Goal: Task Accomplishment & Management: Use online tool/utility

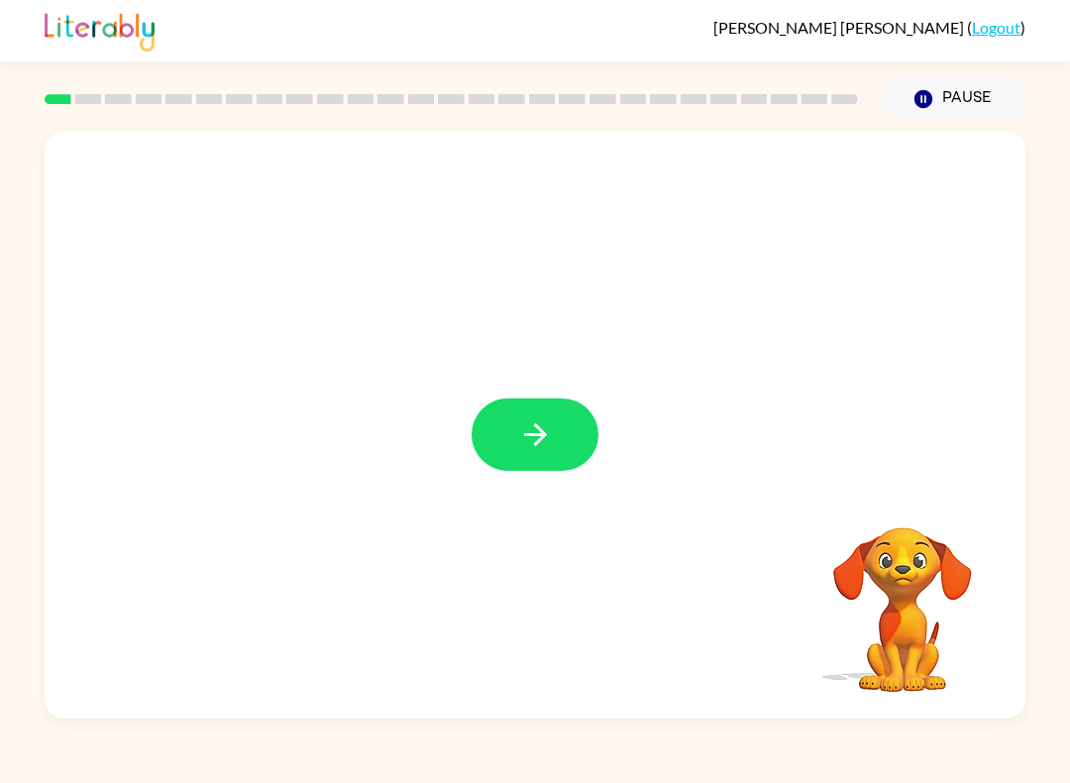
click at [537, 448] on icon "button" at bounding box center [535, 434] width 35 height 35
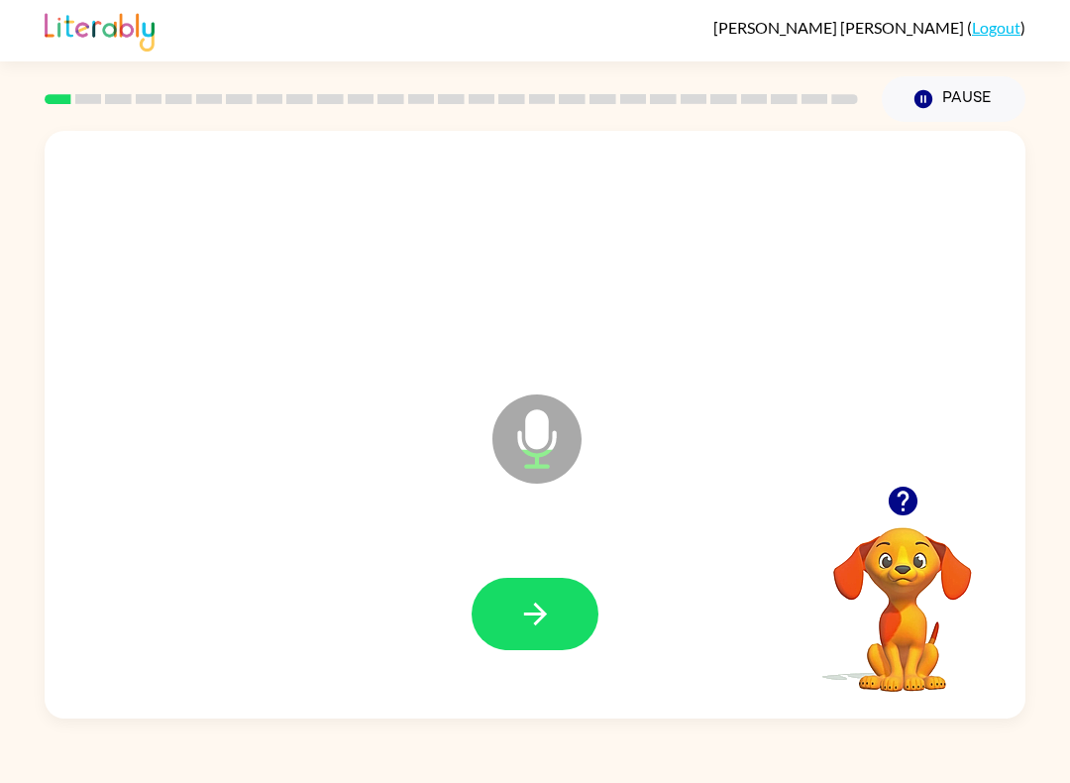
click at [540, 620] on icon "button" at bounding box center [534, 613] width 23 height 23
click at [534, 610] on icon "button" at bounding box center [535, 613] width 35 height 35
click at [500, 586] on button "button" at bounding box center [535, 614] width 127 height 72
click at [533, 631] on icon "button" at bounding box center [535, 613] width 35 height 35
click at [522, 601] on icon "button" at bounding box center [535, 613] width 35 height 35
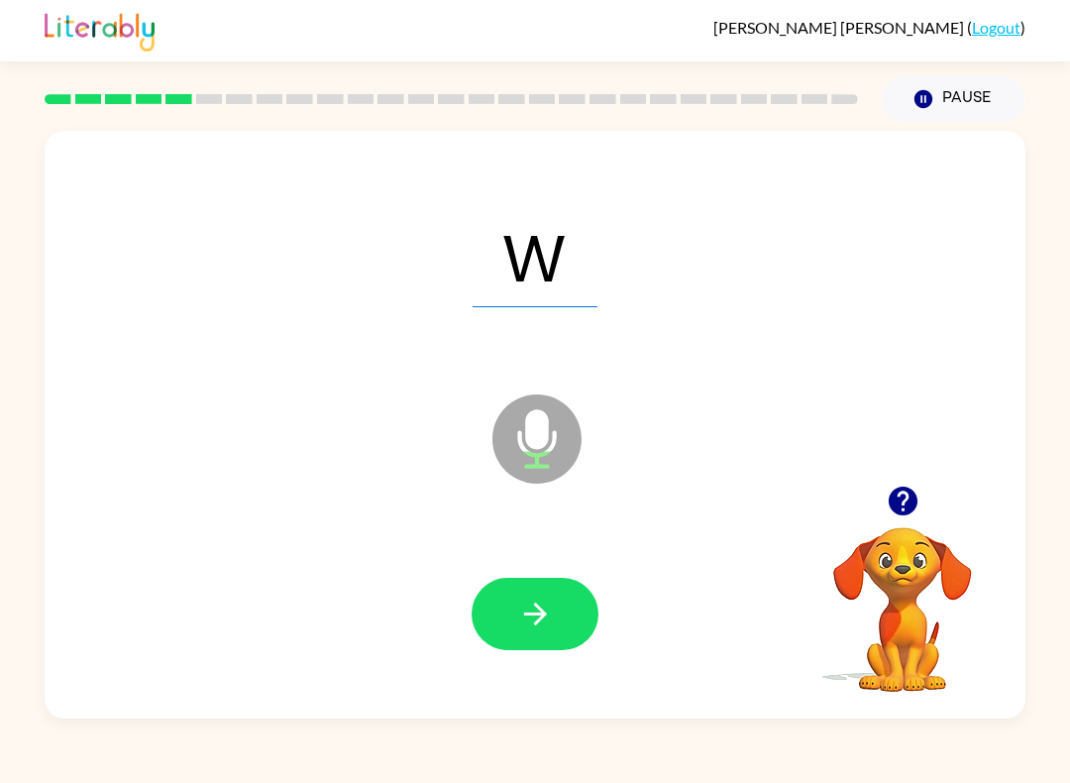
click at [518, 617] on icon "button" at bounding box center [535, 613] width 35 height 35
click at [537, 607] on icon "button" at bounding box center [534, 613] width 23 height 23
click at [524, 650] on button "button" at bounding box center [535, 614] width 127 height 72
click at [515, 614] on button "button" at bounding box center [535, 614] width 127 height 72
click at [520, 610] on icon "button" at bounding box center [535, 613] width 35 height 35
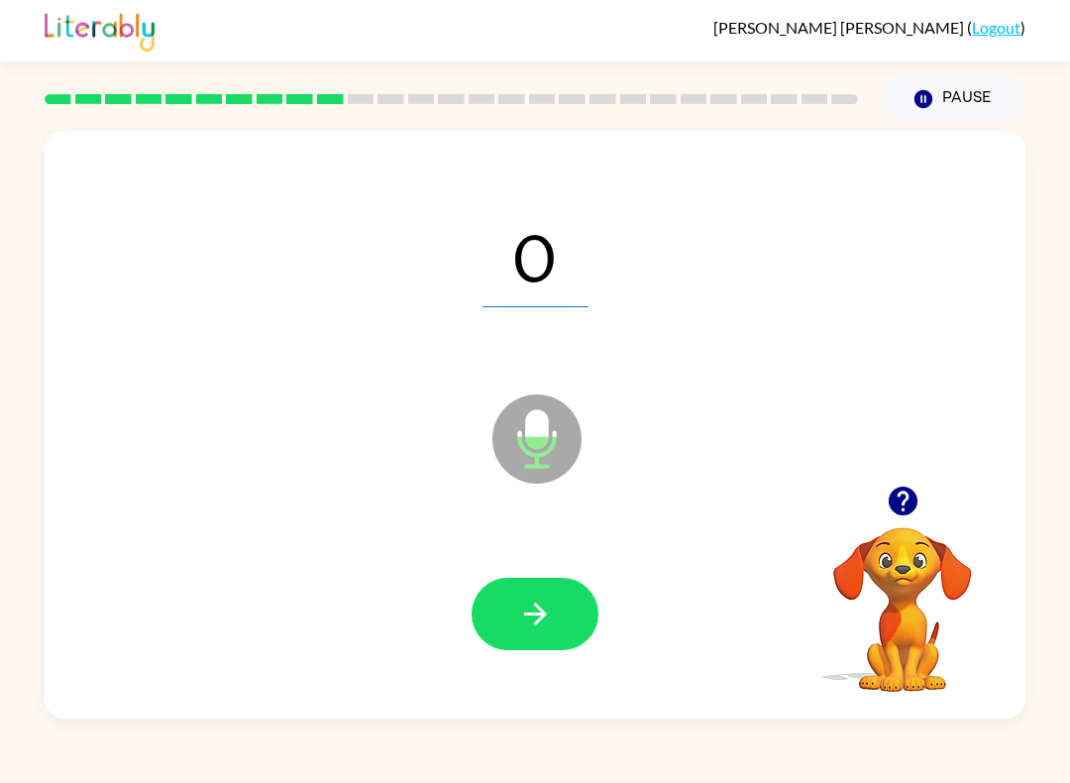
click at [544, 630] on icon "button" at bounding box center [535, 613] width 35 height 35
click at [520, 606] on icon "button" at bounding box center [535, 613] width 35 height 35
click at [518, 608] on icon "button" at bounding box center [535, 613] width 35 height 35
click at [520, 617] on icon "button" at bounding box center [535, 613] width 35 height 35
click at [537, 605] on icon "button" at bounding box center [534, 613] width 23 height 23
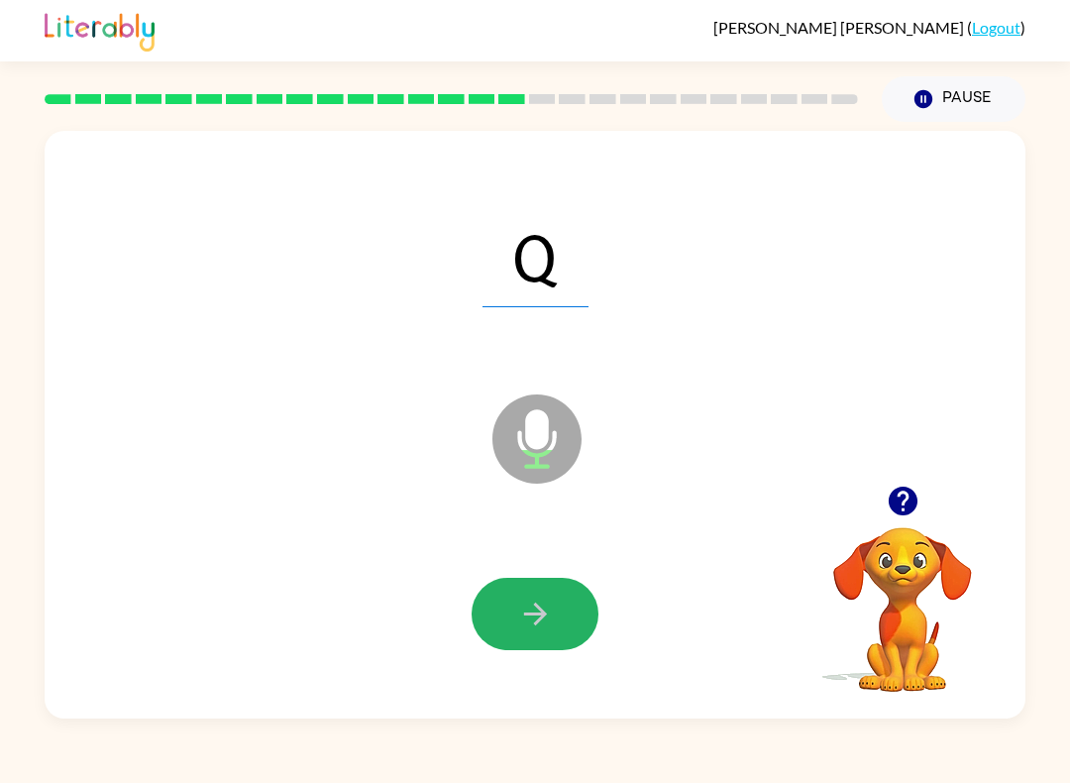
click at [506, 593] on button "button" at bounding box center [535, 614] width 127 height 72
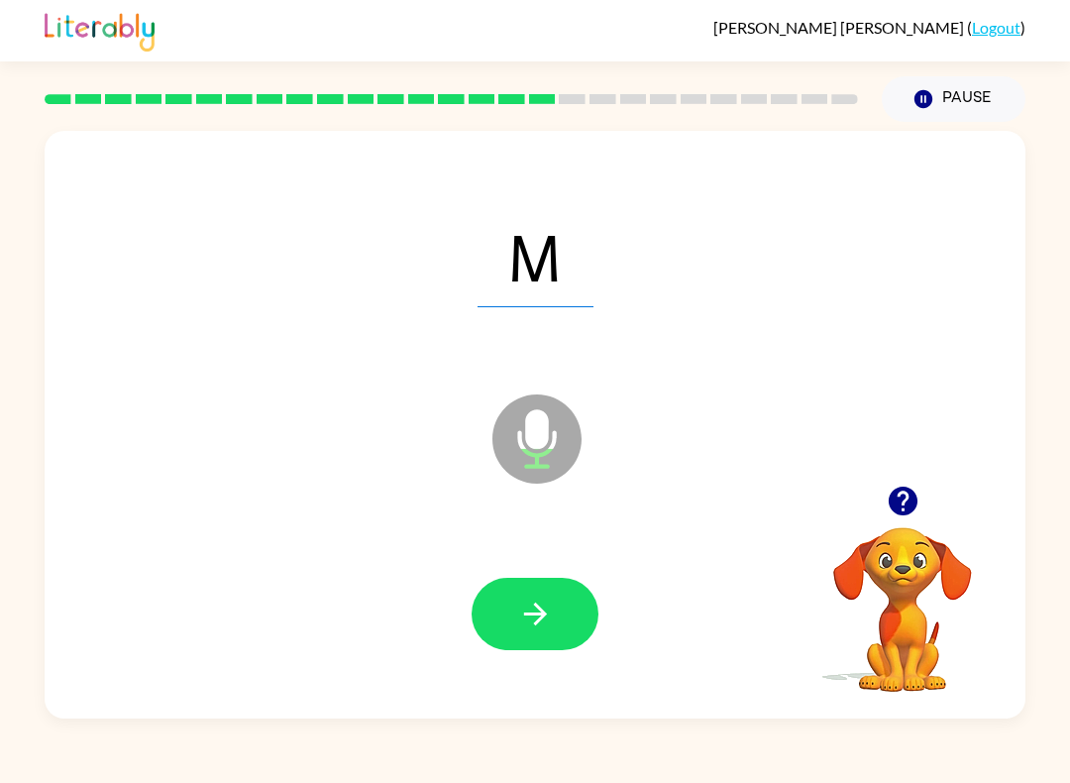
click at [527, 595] on button "button" at bounding box center [535, 614] width 127 height 72
click at [526, 595] on button "button" at bounding box center [535, 614] width 127 height 72
click at [510, 597] on button "button" at bounding box center [535, 614] width 127 height 72
click at [528, 633] on button "button" at bounding box center [535, 614] width 127 height 72
click at [522, 617] on icon "button" at bounding box center [535, 613] width 35 height 35
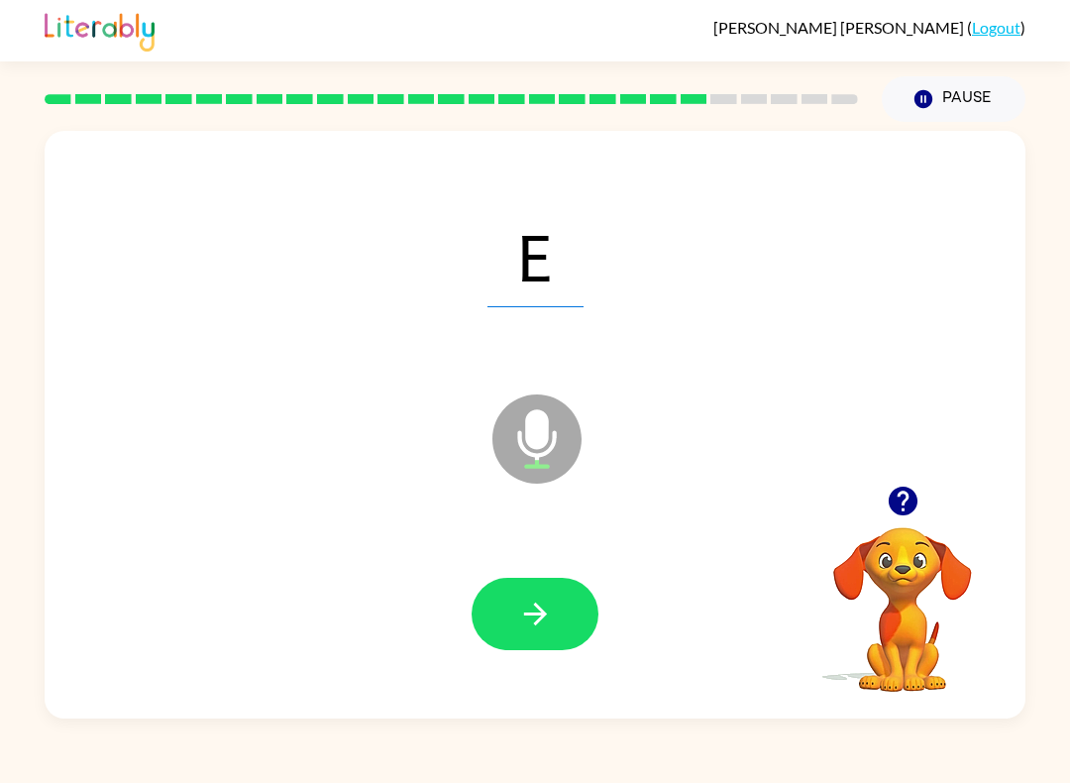
click at [512, 623] on button "button" at bounding box center [535, 614] width 127 height 72
click at [518, 616] on icon "button" at bounding box center [535, 613] width 35 height 35
click at [541, 609] on icon "button" at bounding box center [534, 613] width 23 height 23
click at [494, 588] on button "button" at bounding box center [535, 614] width 127 height 72
click at [514, 621] on button "button" at bounding box center [535, 614] width 127 height 72
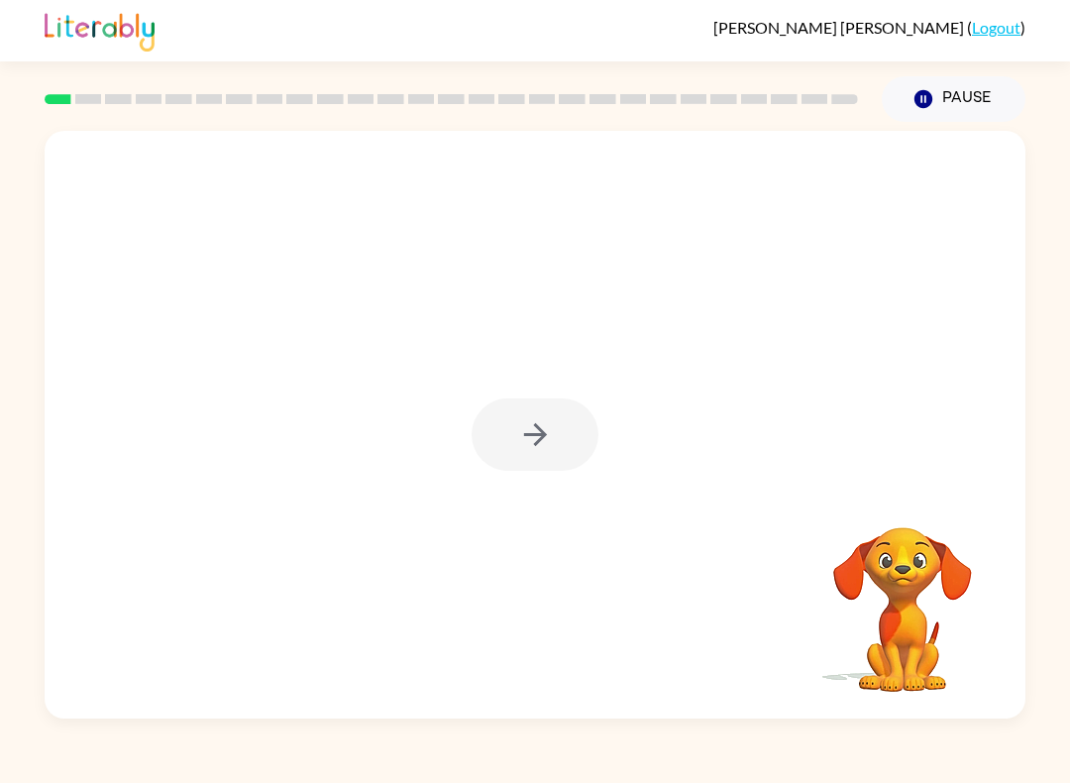
click at [556, 413] on div at bounding box center [535, 434] width 127 height 72
click at [558, 421] on button "button" at bounding box center [535, 434] width 127 height 72
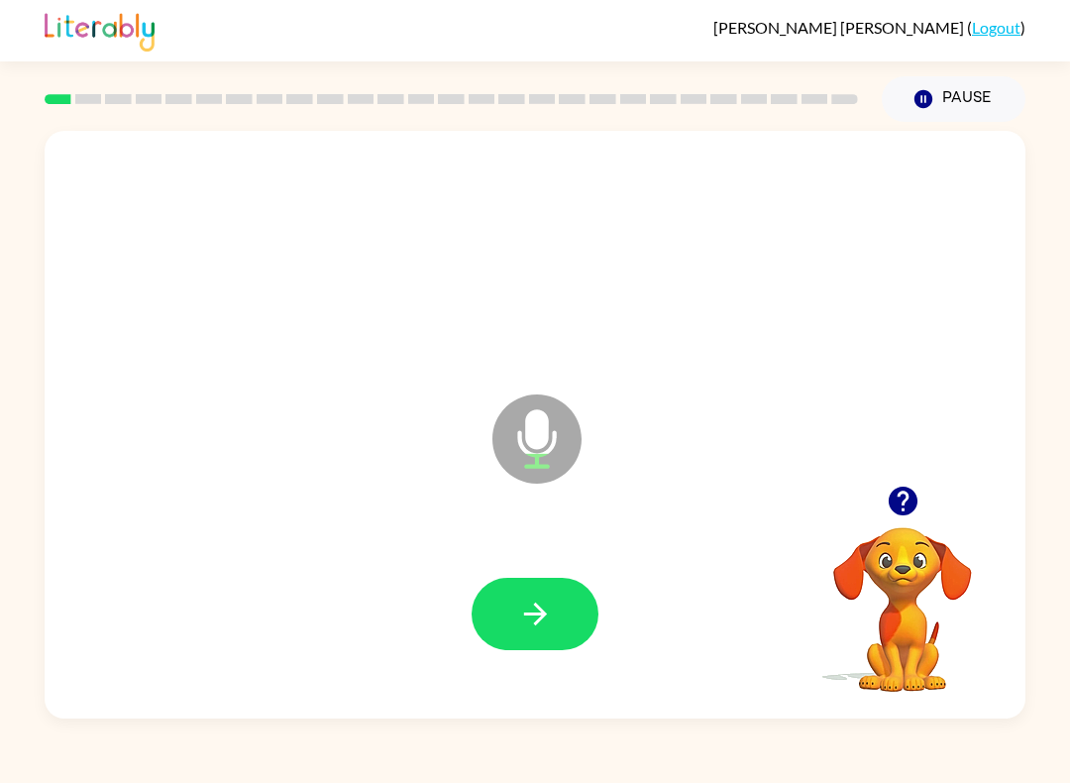
click at [585, 609] on button "button" at bounding box center [535, 614] width 127 height 72
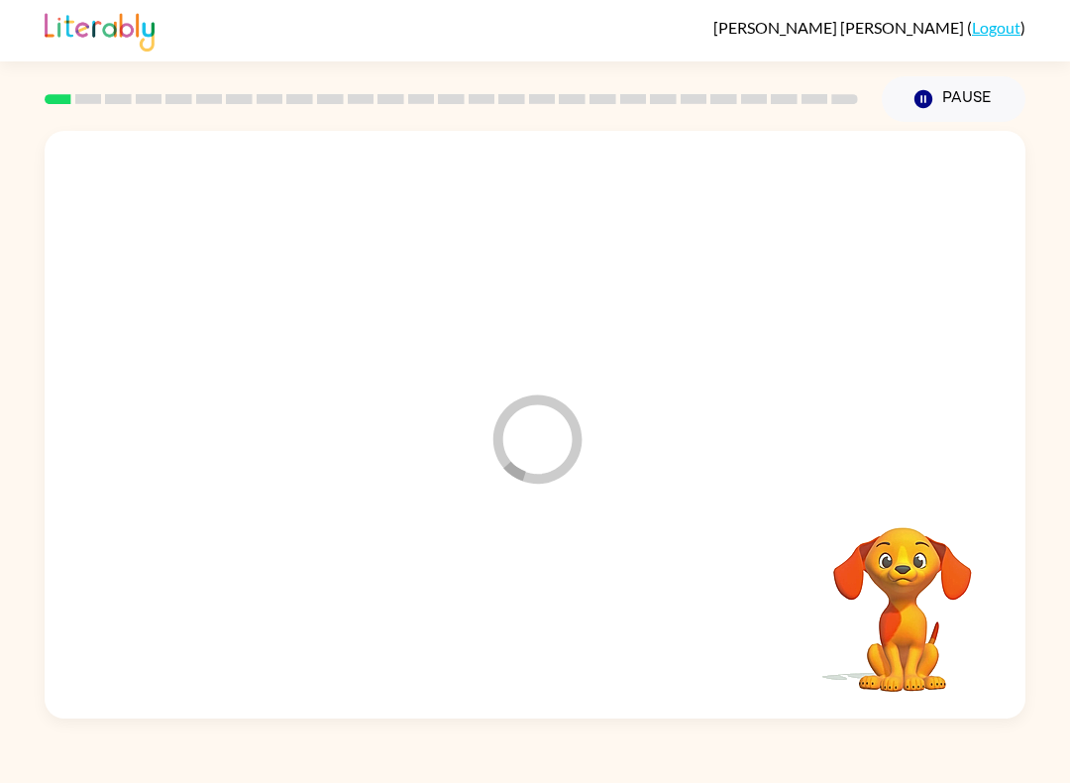
click at [585, 608] on div at bounding box center [534, 613] width 941 height 169
click at [561, 607] on div at bounding box center [534, 613] width 941 height 169
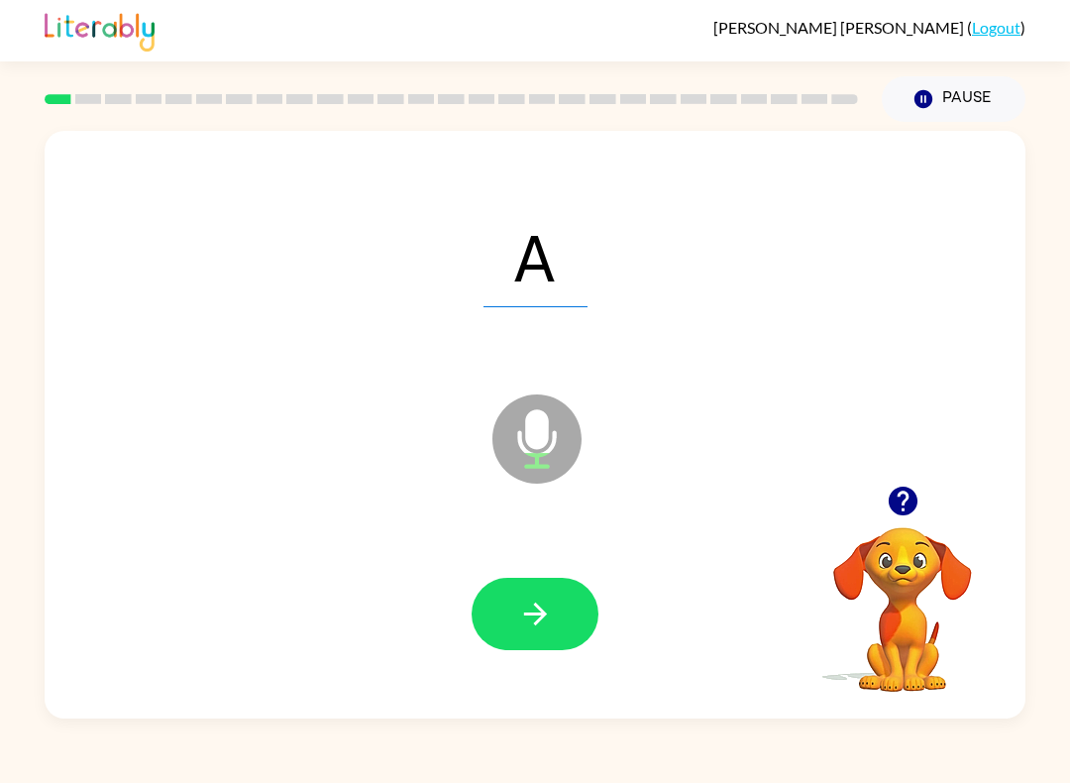
click at [511, 607] on button "button" at bounding box center [535, 614] width 127 height 72
click at [509, 608] on button "button" at bounding box center [535, 614] width 127 height 72
click at [544, 603] on icon "button" at bounding box center [535, 613] width 35 height 35
click at [487, 596] on button "button" at bounding box center [535, 614] width 127 height 72
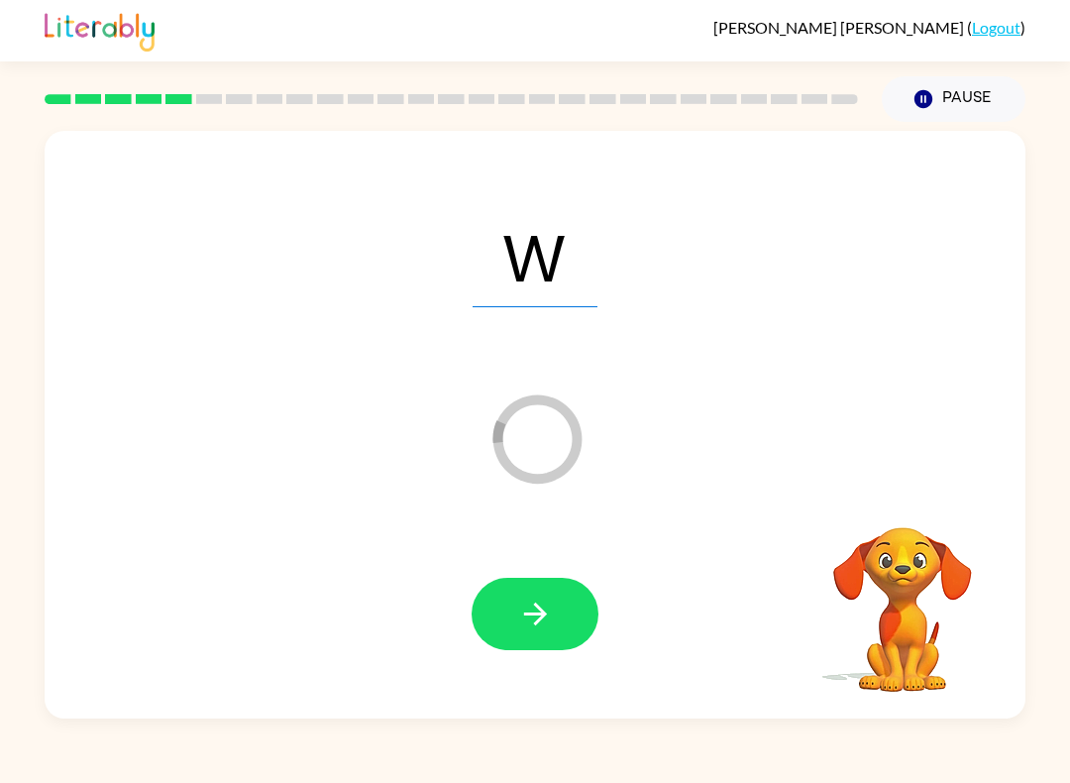
click at [485, 626] on button "button" at bounding box center [535, 614] width 127 height 72
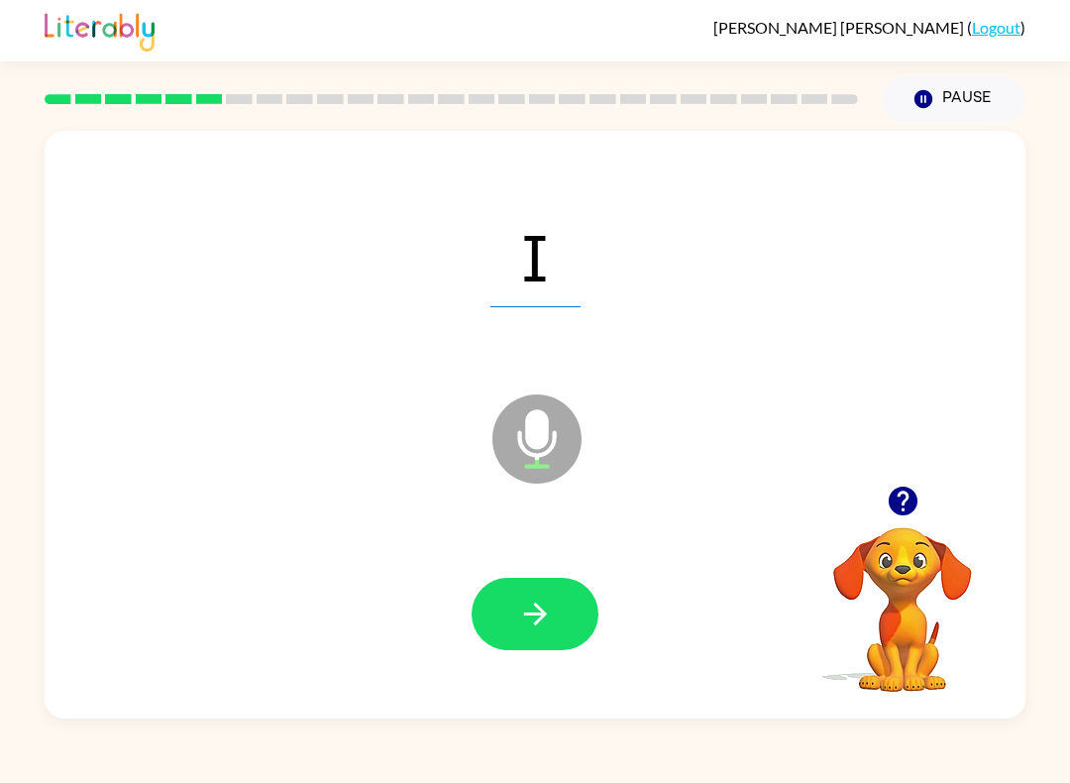
click at [497, 590] on button "button" at bounding box center [535, 614] width 127 height 72
click at [530, 647] on button "button" at bounding box center [535, 614] width 127 height 72
click at [532, 630] on icon "button" at bounding box center [535, 613] width 35 height 35
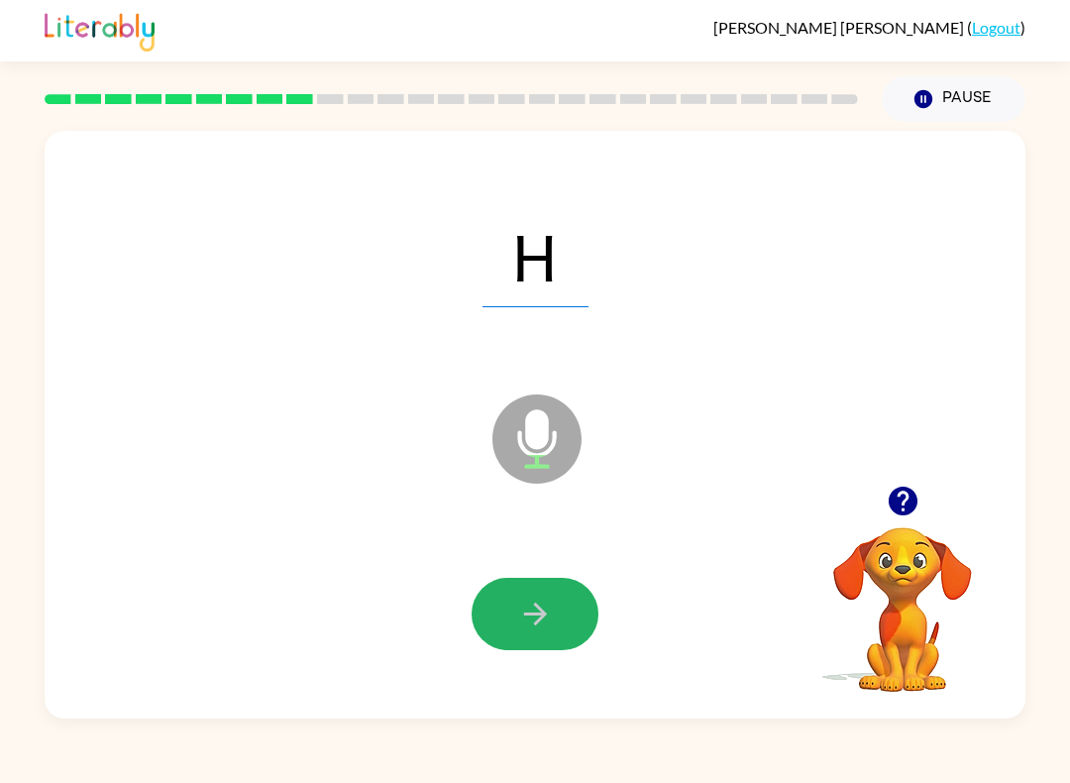
click at [534, 589] on button "button" at bounding box center [535, 614] width 127 height 72
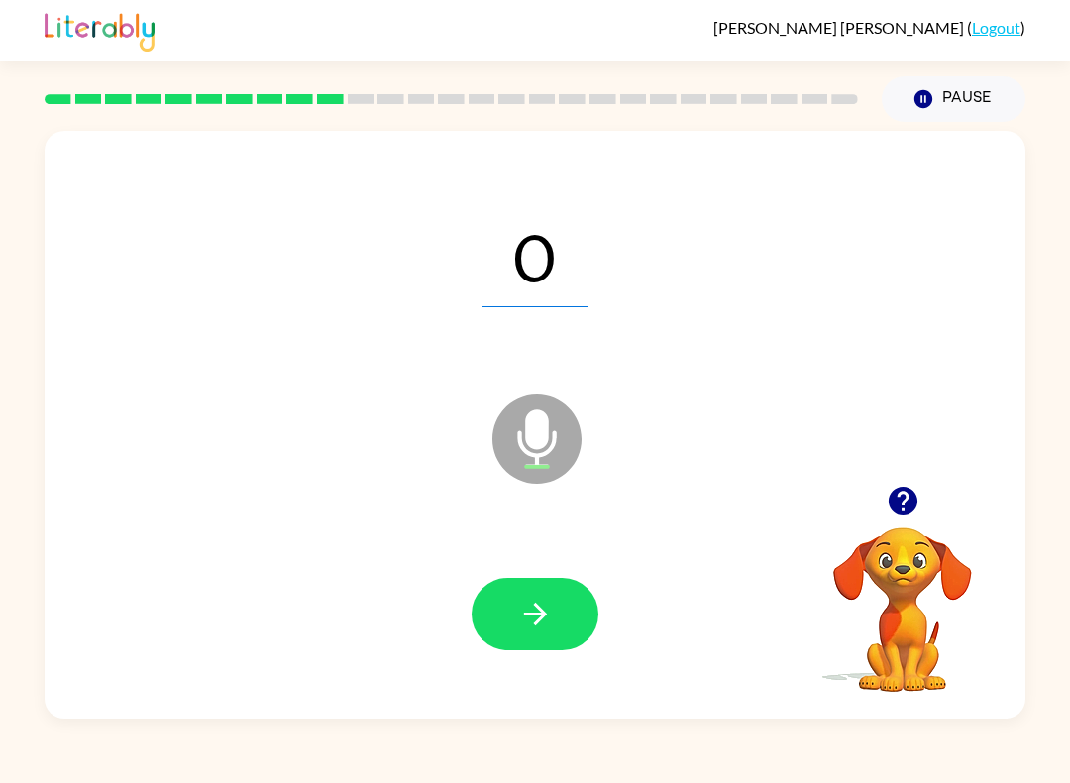
click at [524, 596] on button "button" at bounding box center [535, 614] width 127 height 72
click at [509, 614] on button "button" at bounding box center [535, 614] width 127 height 72
click at [556, 620] on button "button" at bounding box center [535, 614] width 127 height 72
click at [508, 612] on button "button" at bounding box center [535, 614] width 127 height 72
click at [499, 613] on button "button" at bounding box center [535, 614] width 127 height 72
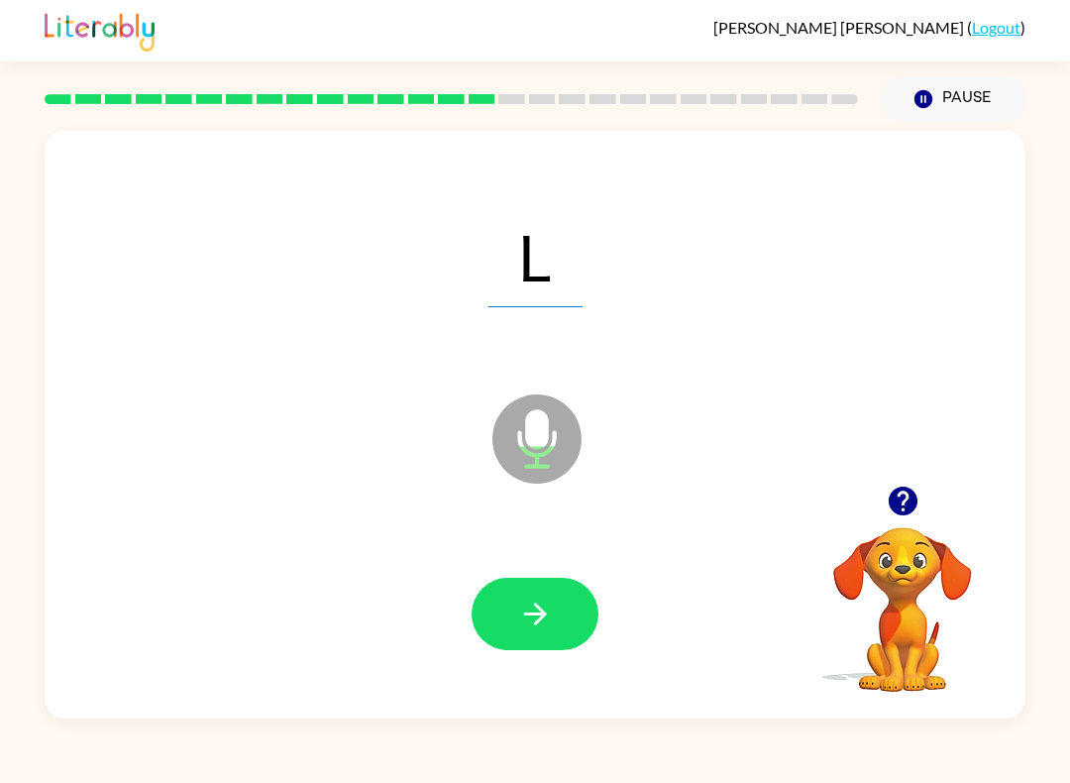
click at [510, 593] on button "button" at bounding box center [535, 614] width 127 height 72
click at [520, 613] on icon "button" at bounding box center [535, 613] width 35 height 35
click at [482, 591] on button "button" at bounding box center [535, 614] width 127 height 72
click at [535, 606] on icon "button" at bounding box center [534, 613] width 23 height 23
click at [523, 620] on icon "button" at bounding box center [535, 613] width 35 height 35
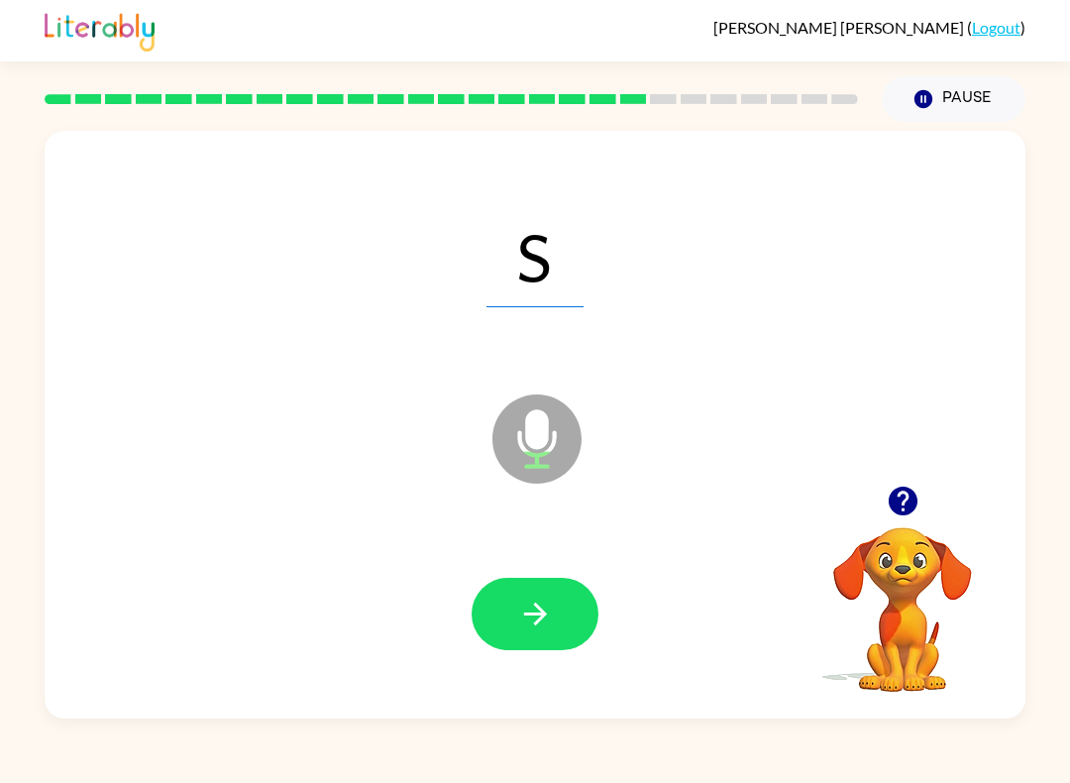
click at [520, 624] on icon "button" at bounding box center [535, 613] width 35 height 35
click at [481, 610] on button "button" at bounding box center [535, 614] width 127 height 72
click at [492, 588] on button "button" at bounding box center [535, 614] width 127 height 72
click at [515, 595] on button "button" at bounding box center [535, 614] width 127 height 72
click at [487, 601] on button "button" at bounding box center [535, 614] width 127 height 72
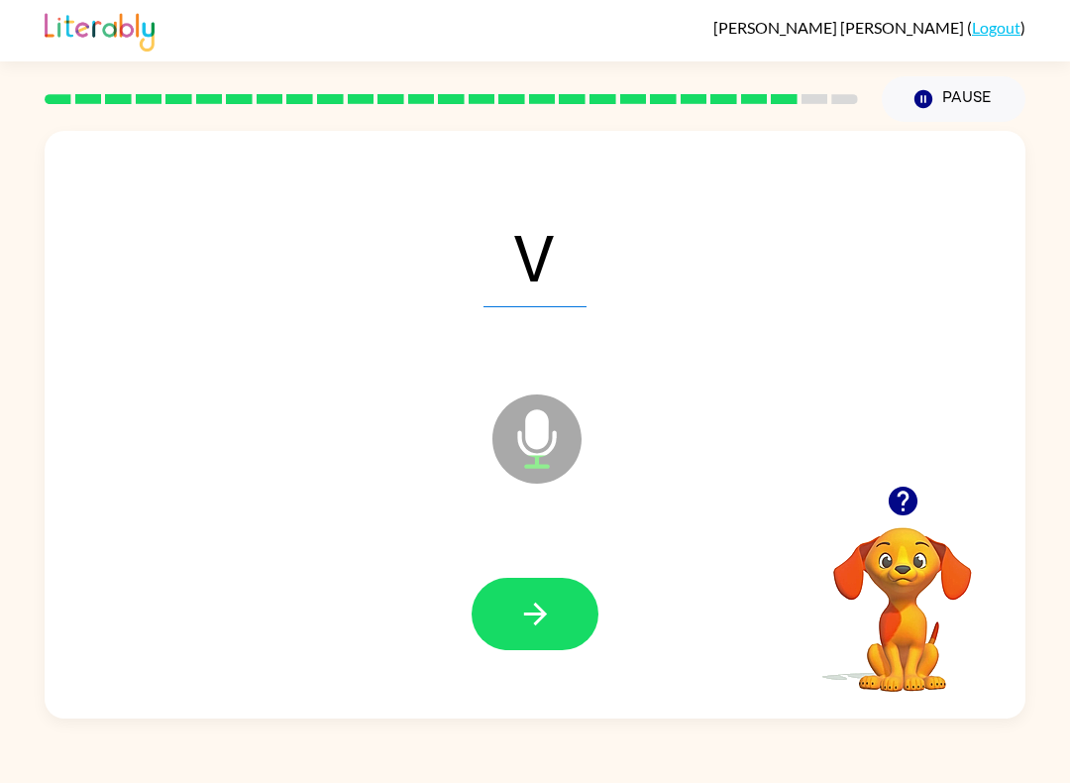
click at [523, 607] on icon "button" at bounding box center [535, 613] width 35 height 35
click at [497, 602] on button "button" at bounding box center [535, 614] width 127 height 72
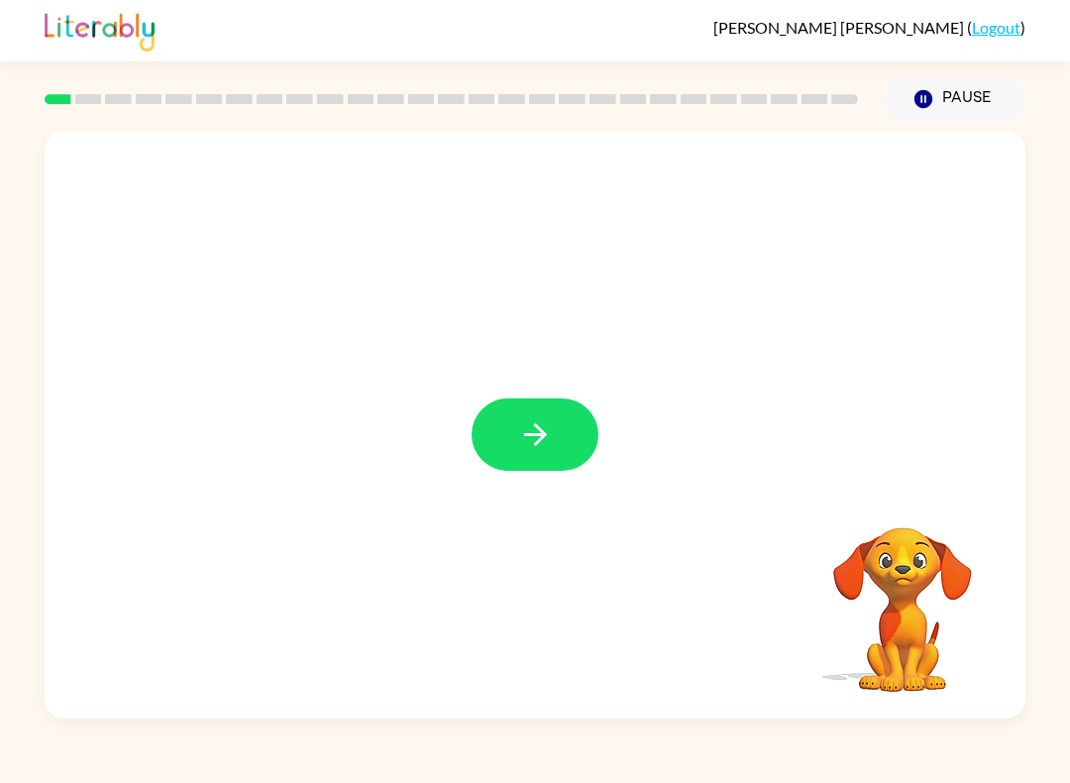
click at [578, 462] on button "button" at bounding box center [535, 434] width 127 height 72
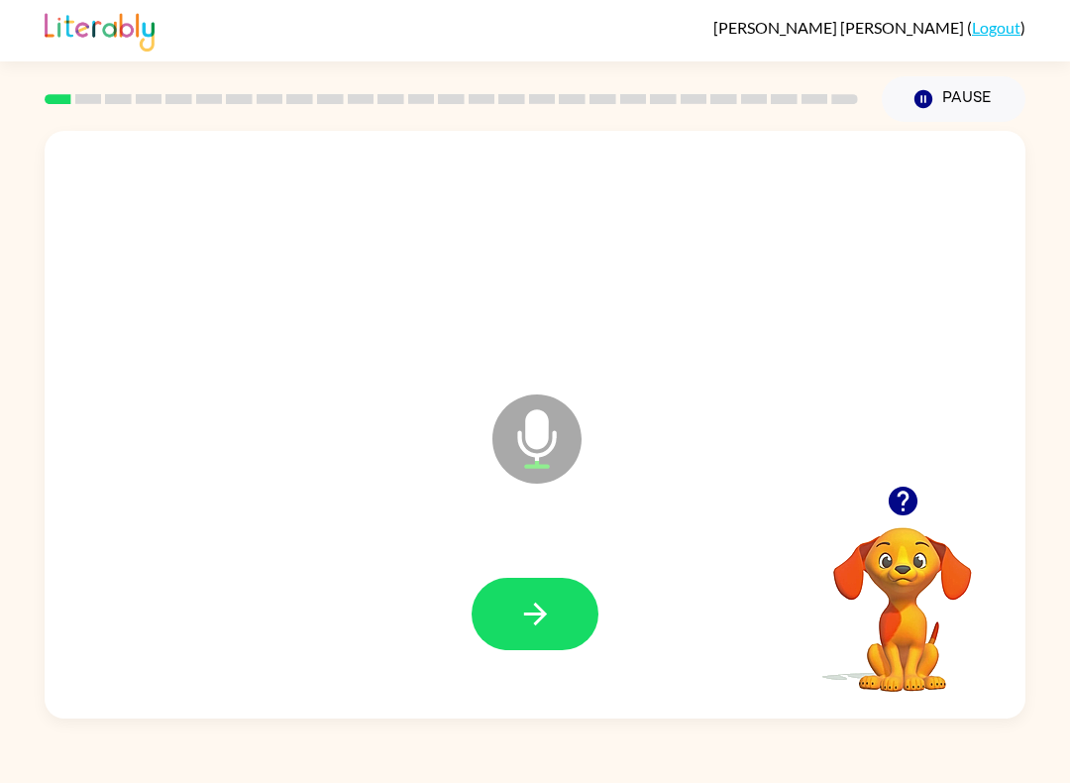
click at [546, 617] on icon "button" at bounding box center [535, 613] width 35 height 35
click at [508, 602] on button "button" at bounding box center [535, 614] width 127 height 72
click at [535, 610] on icon "button" at bounding box center [535, 613] width 35 height 35
click at [506, 608] on button "button" at bounding box center [535, 614] width 127 height 72
click at [520, 597] on icon "button" at bounding box center [535, 613] width 35 height 35
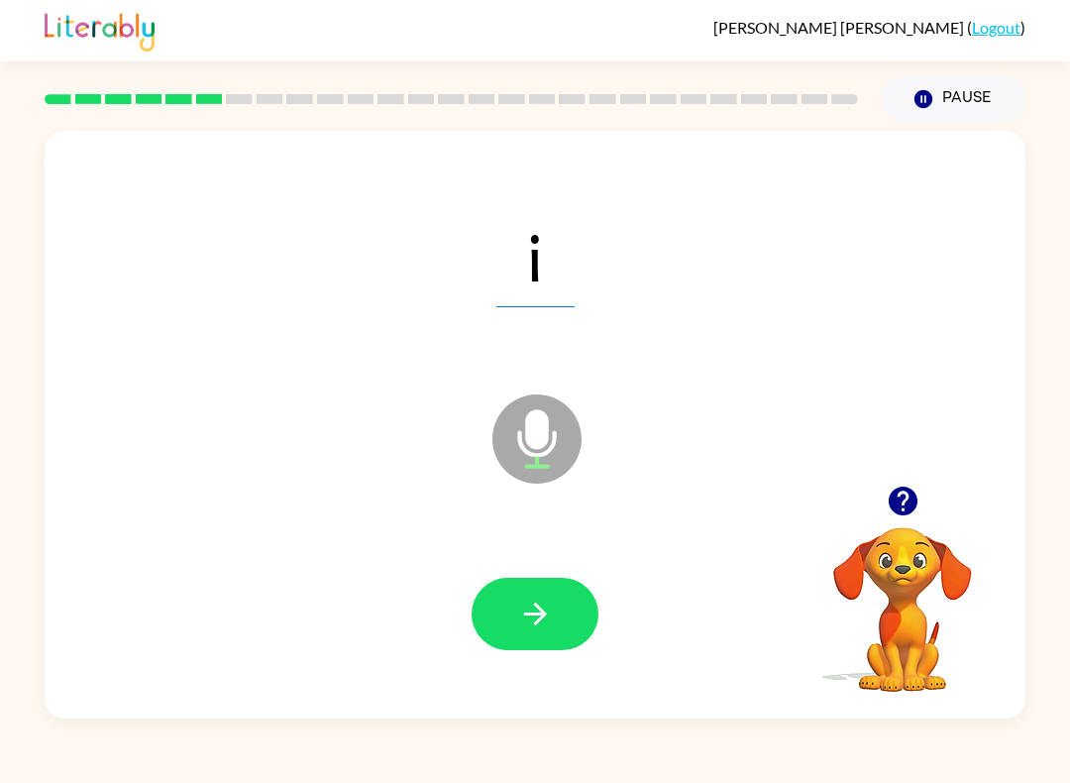
click at [516, 582] on button "button" at bounding box center [535, 614] width 127 height 72
click at [502, 604] on button "button" at bounding box center [535, 614] width 127 height 72
click at [512, 609] on button "button" at bounding box center [535, 614] width 127 height 72
click at [518, 629] on icon "button" at bounding box center [535, 613] width 35 height 35
click at [541, 612] on icon "button" at bounding box center [534, 613] width 23 height 23
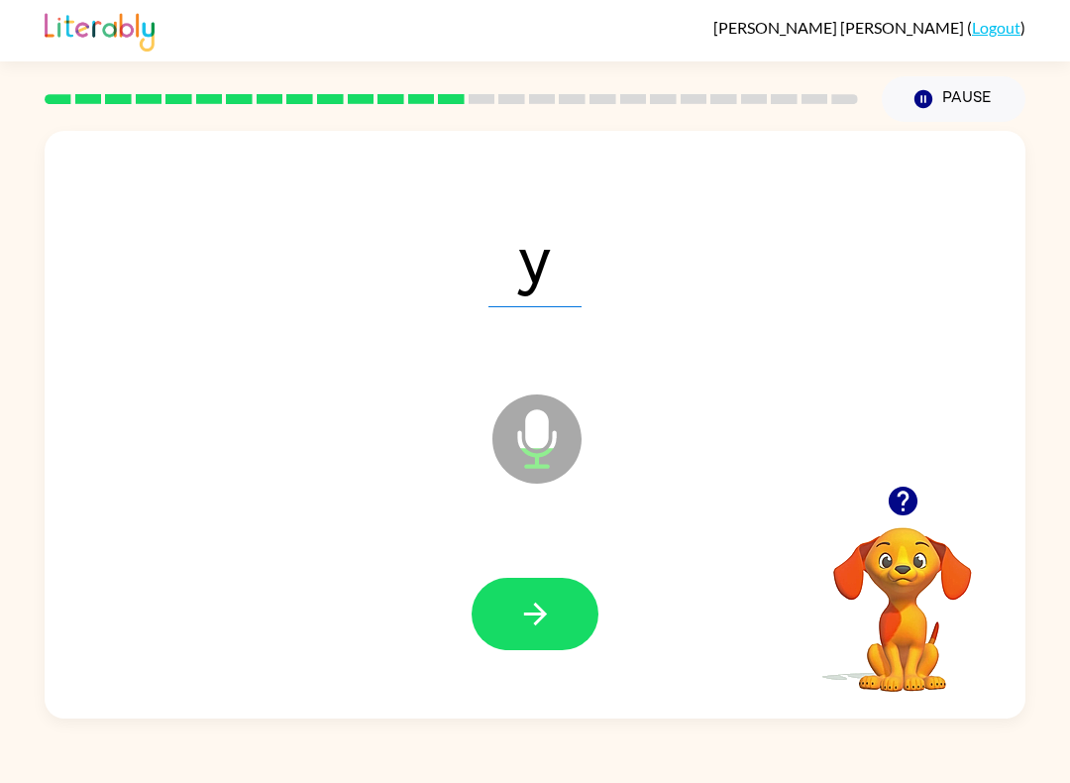
click at [480, 605] on button "button" at bounding box center [535, 614] width 127 height 72
click at [493, 611] on button "button" at bounding box center [535, 614] width 127 height 72
click at [476, 608] on button "button" at bounding box center [535, 614] width 127 height 72
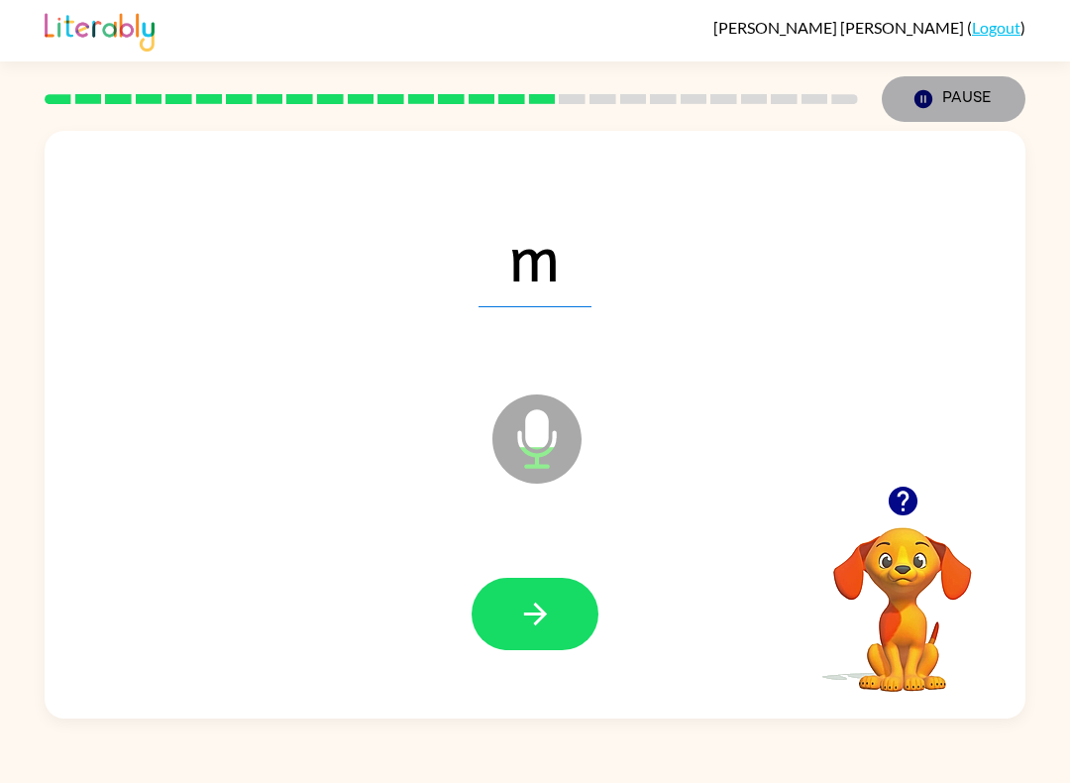
click at [942, 115] on button "Pause Pause" at bounding box center [954, 99] width 144 height 46
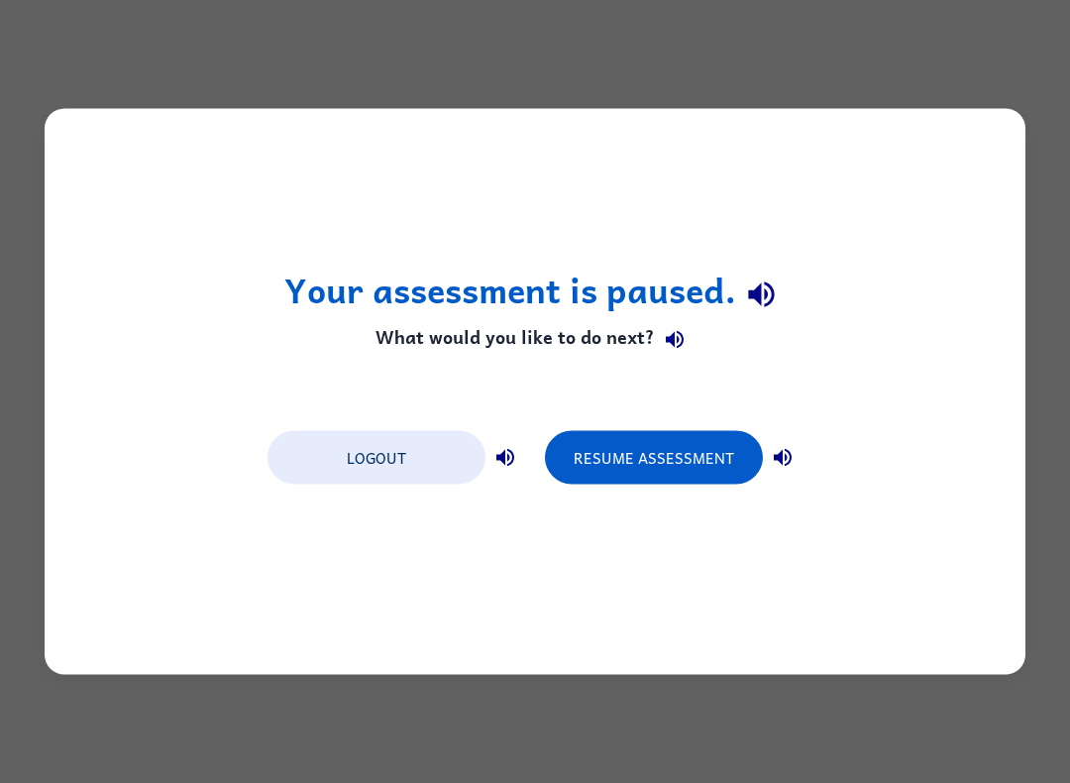
click at [660, 466] on button "Resume Assessment" at bounding box center [654, 458] width 218 height 54
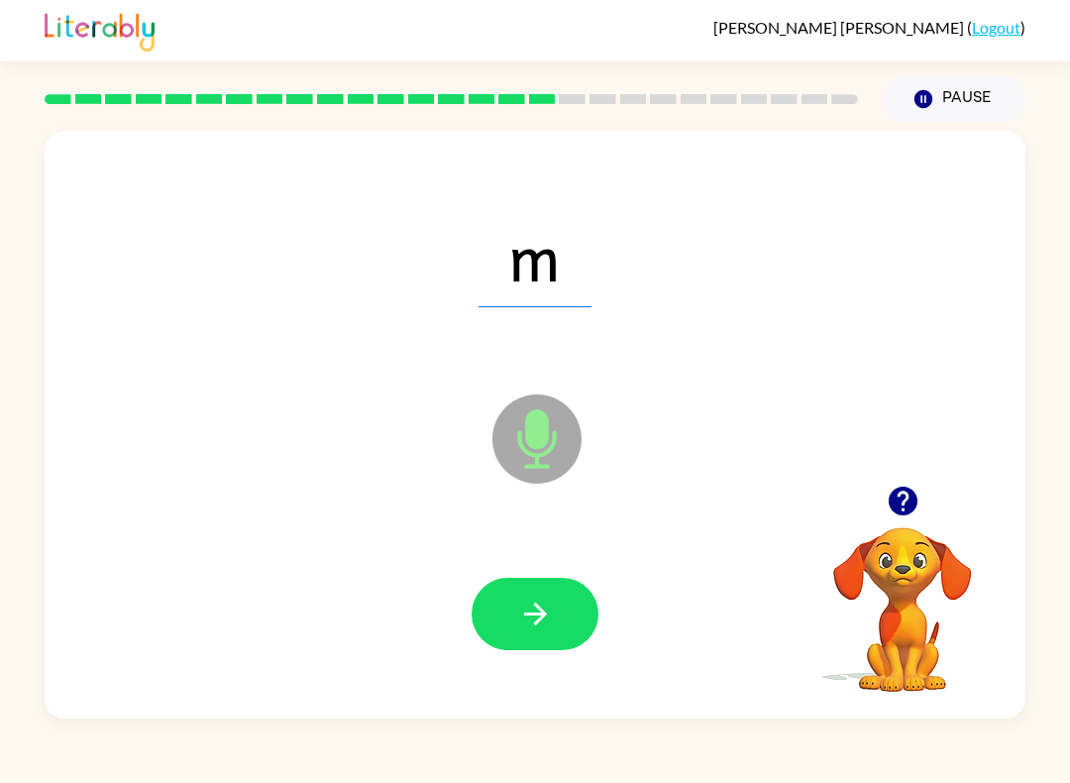
click at [523, 607] on icon "button" at bounding box center [535, 613] width 35 height 35
click at [506, 580] on button "button" at bounding box center [535, 614] width 127 height 72
click at [514, 605] on button "button" at bounding box center [535, 614] width 127 height 72
click at [488, 586] on button "button" at bounding box center [535, 614] width 127 height 72
click at [758, 136] on div "x Microphone The Microphone is here when it is your turn to talk" at bounding box center [535, 425] width 981 height 588
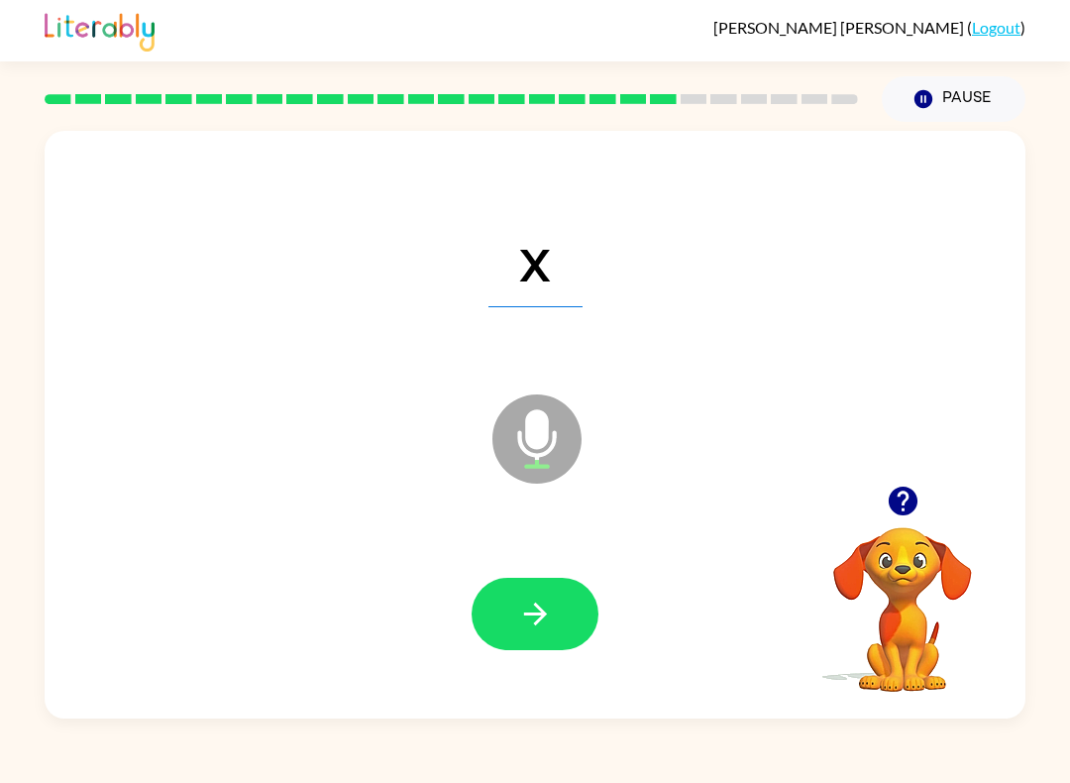
click at [528, 602] on icon "button" at bounding box center [535, 613] width 35 height 35
click at [463, 629] on div at bounding box center [534, 613] width 941 height 169
click at [507, 615] on button "button" at bounding box center [535, 614] width 127 height 72
click at [939, 93] on button "Pause Pause" at bounding box center [954, 99] width 144 height 46
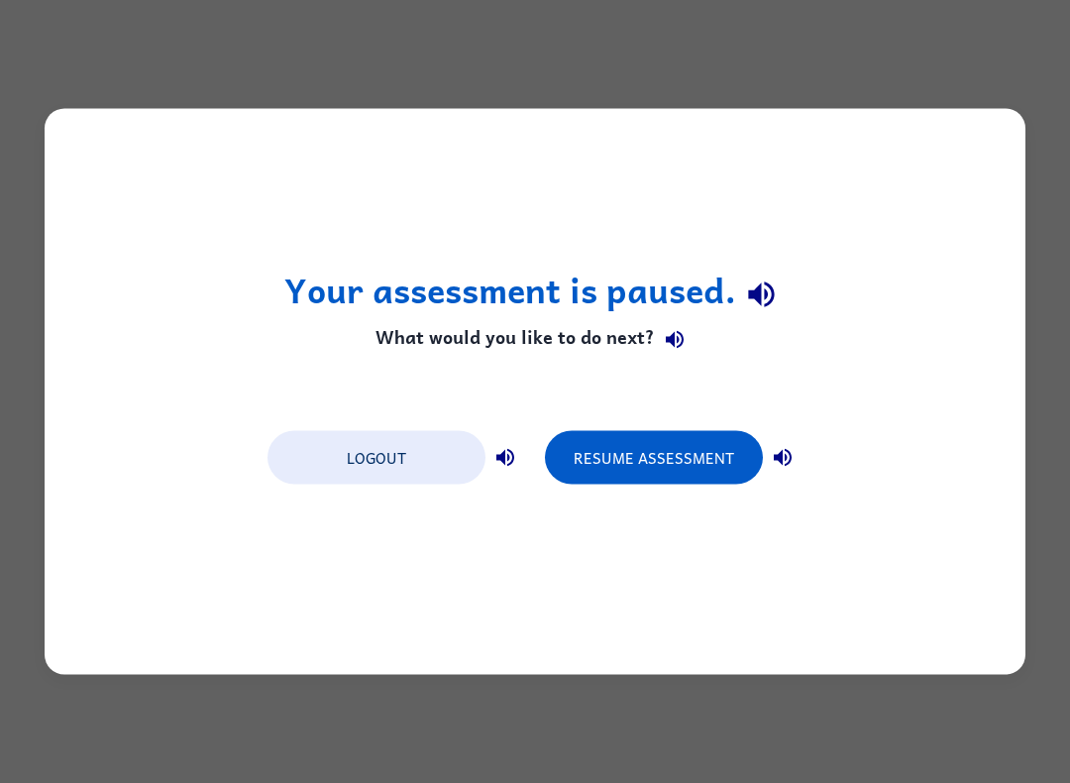
click at [641, 445] on button "Resume Assessment" at bounding box center [654, 458] width 218 height 54
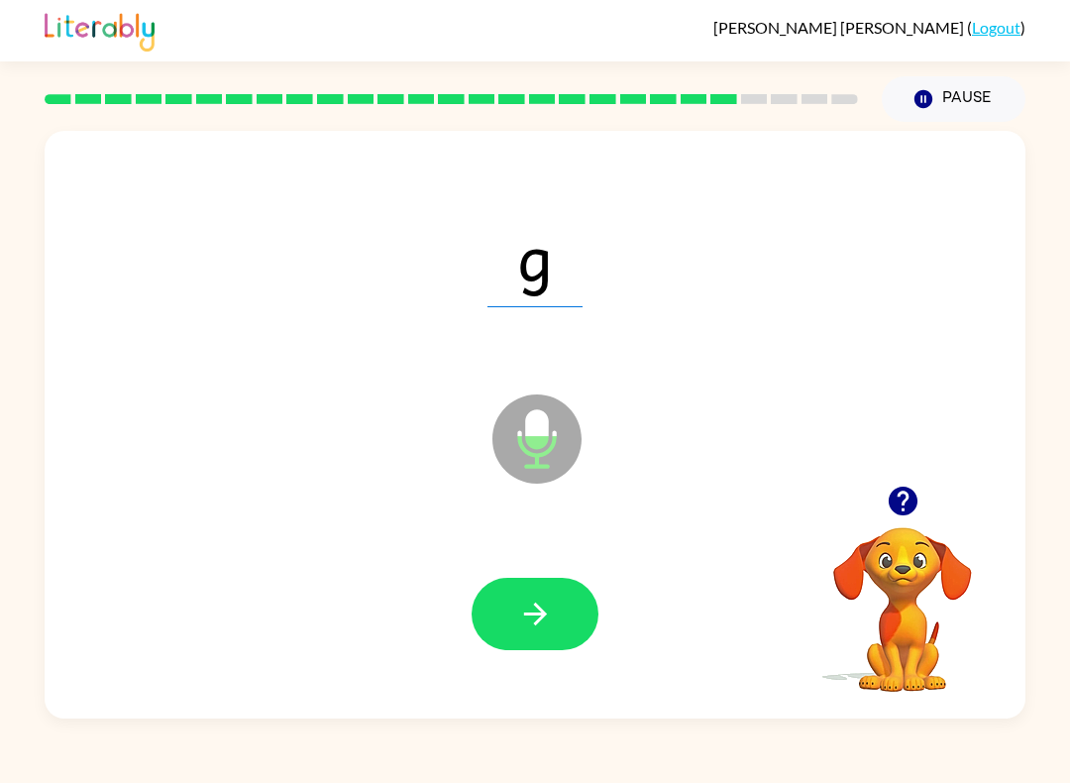
click at [525, 598] on icon "button" at bounding box center [535, 613] width 35 height 35
click at [507, 233] on span "r" at bounding box center [535, 255] width 88 height 103
click at [516, 600] on button "button" at bounding box center [535, 614] width 127 height 72
click at [495, 594] on button "button" at bounding box center [535, 614] width 127 height 72
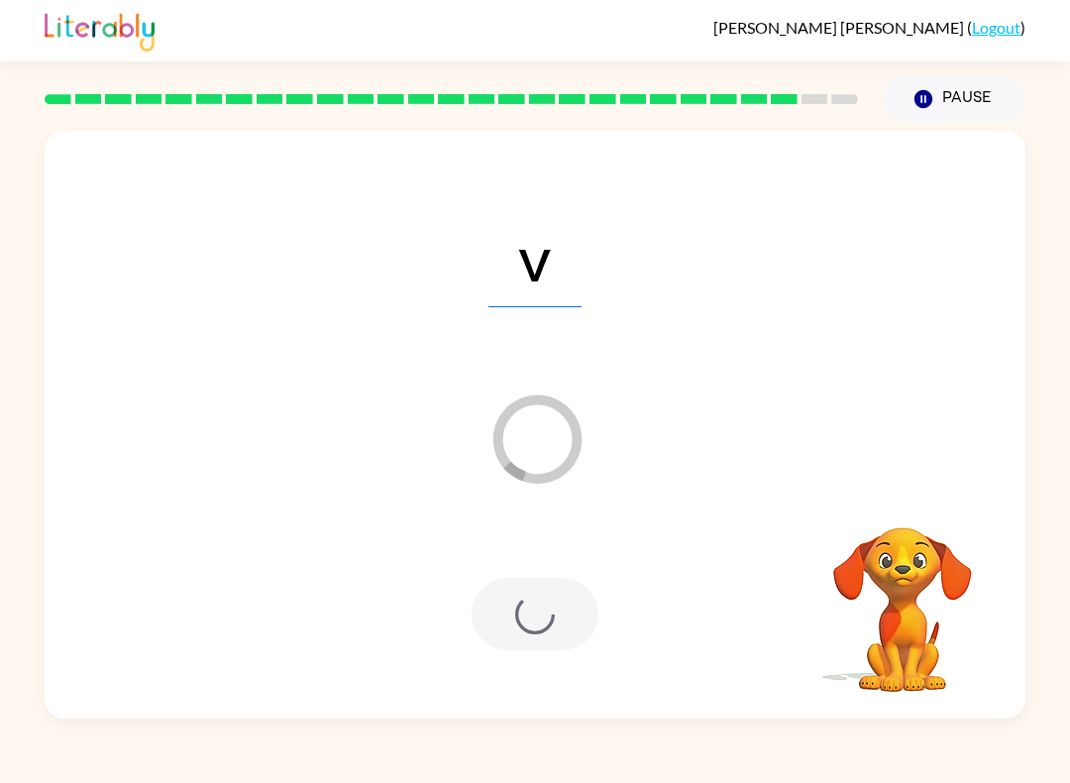
click at [551, 364] on div "Loader Your response is being sent to our graders" at bounding box center [487, 389] width 846 height 78
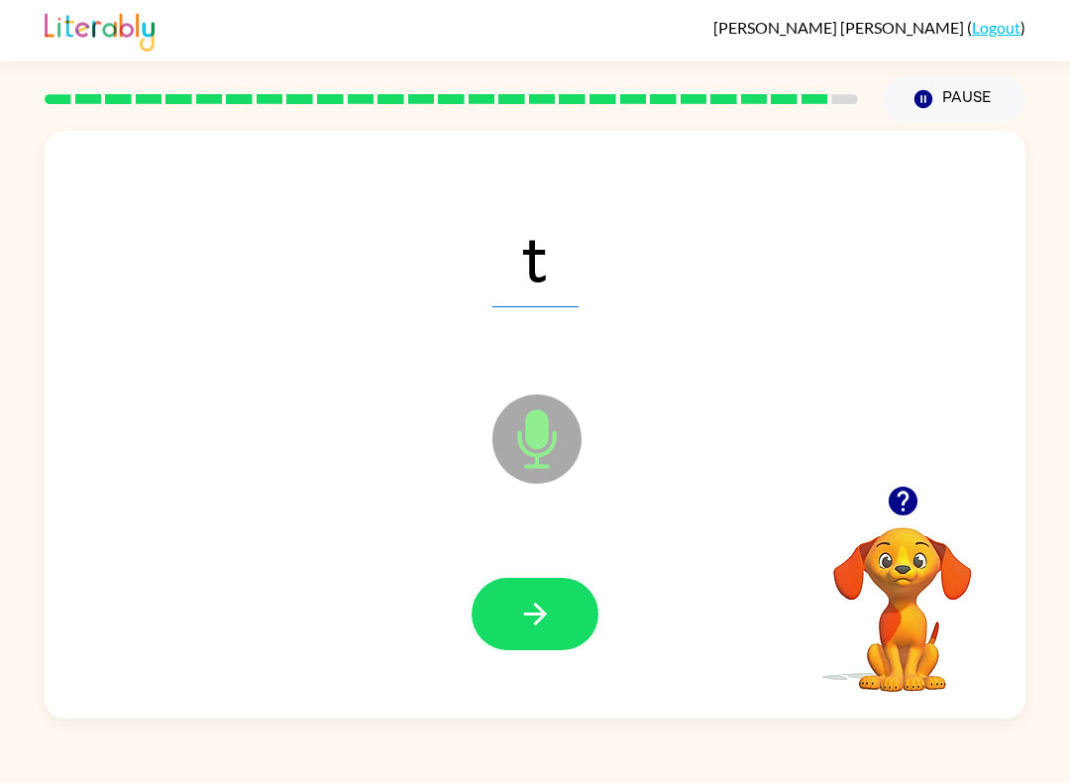
click at [532, 615] on icon "button" at bounding box center [534, 613] width 23 height 23
